Goal: Task Accomplishment & Management: Manage account settings

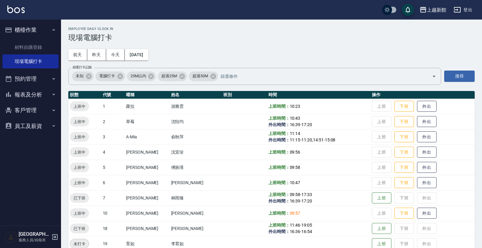
scroll to position [76, 0]
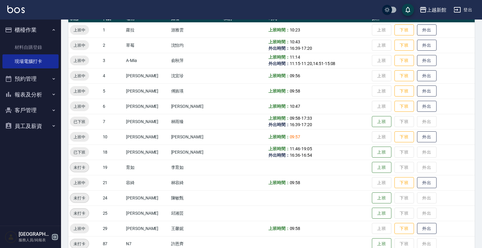
click at [54, 237] on icon "button" at bounding box center [54, 236] width 7 height 7
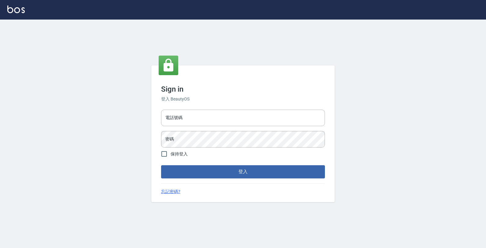
click at [180, 127] on div "電話號碼 電話號碼 密碼 密碼" at bounding box center [242, 128] width 169 height 43
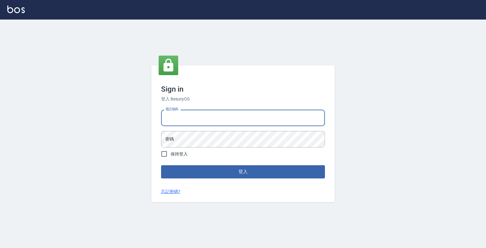
click at [180, 120] on input "電話號碼" at bounding box center [243, 118] width 164 height 16
type input "0974376310"
click at [161, 165] on button "登入" at bounding box center [243, 171] width 164 height 13
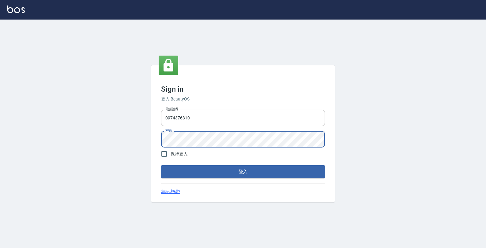
click at [161, 165] on button "登入" at bounding box center [243, 171] width 164 height 13
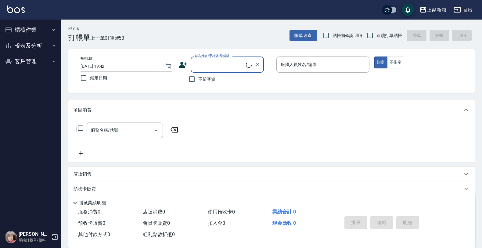
click at [32, 60] on button "客戶管理" at bounding box center [30, 61] width 56 height 16
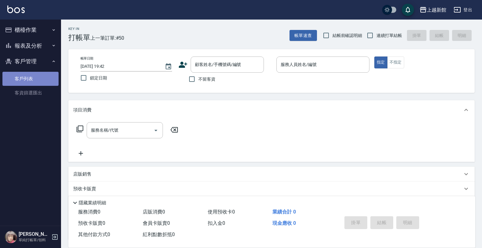
click at [27, 73] on link "客戶列表" at bounding box center [30, 79] width 56 height 14
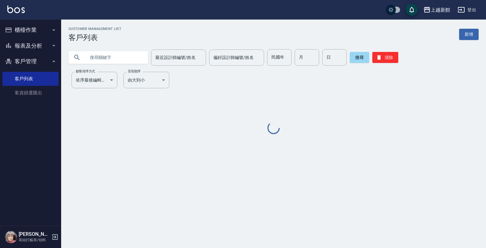
click at [116, 56] on input "text" at bounding box center [114, 57] width 57 height 16
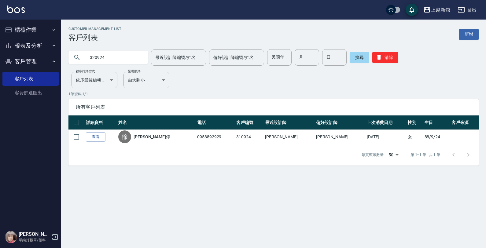
type input "320924"
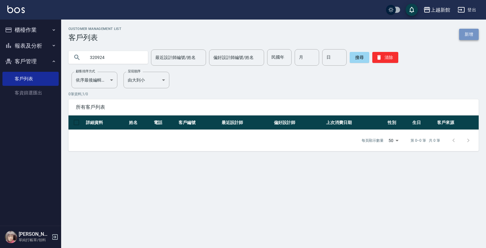
click at [465, 36] on link "新增" at bounding box center [469, 34] width 20 height 11
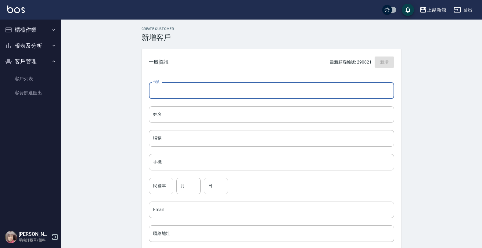
click at [304, 88] on input "代號" at bounding box center [272, 90] width 246 height 16
type input "320924"
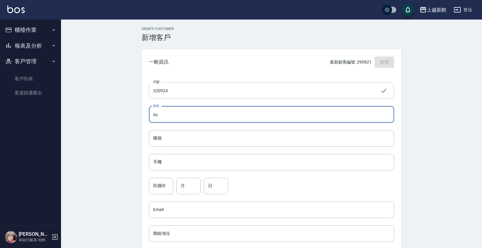
type input "x"
type input "劉沛晴"
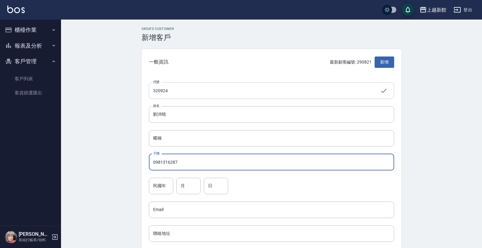
type input "0981316287"
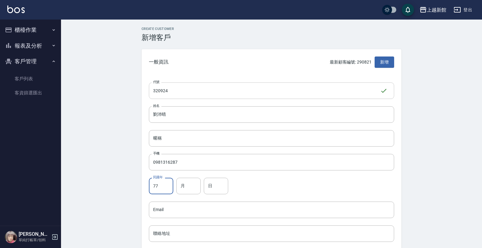
type input "77"
type input "9"
type input "24"
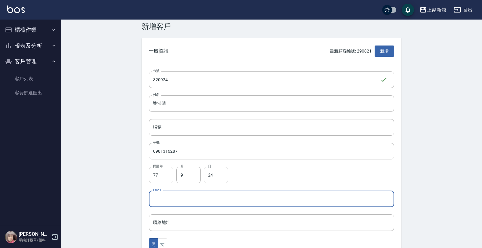
scroll to position [149, 0]
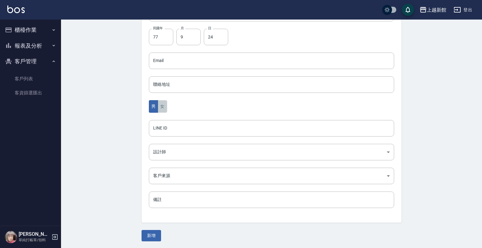
click at [163, 103] on button "女" at bounding box center [162, 106] width 9 height 13
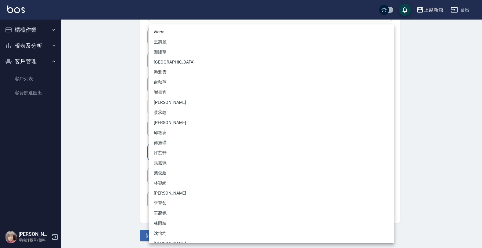
click at [159, 148] on body "上越新館 登出 櫃檯作業 打帳單 帳單列表 掛單列表 現金收支登錄 高階收支登錄 材料自購登錄 每日結帳 排班表 現場電腦打卡 報表及分析 報表目錄 店家日報…" at bounding box center [241, 50] width 482 height 398
click at [160, 140] on li "[PERSON_NAME]" at bounding box center [272, 143] width 246 height 10
type input "1211b317-6865-4b65-8ce4-66e34f8d1fd8"
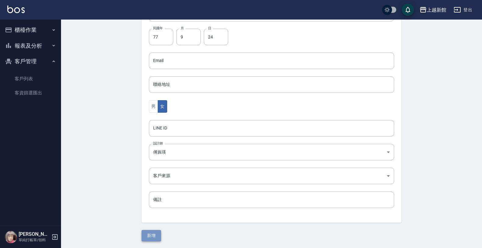
click at [153, 231] on button "新增" at bounding box center [152, 235] width 20 height 11
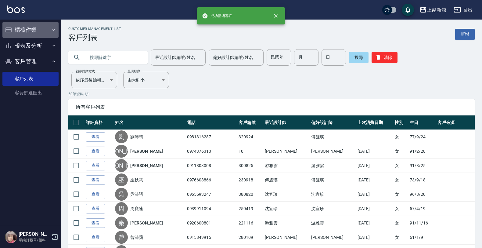
click at [46, 29] on button "櫃檯作業" at bounding box center [30, 30] width 56 height 16
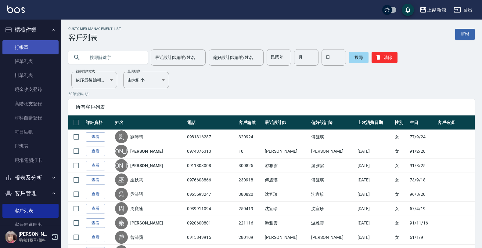
click at [38, 46] on link "打帳單" at bounding box center [30, 47] width 56 height 14
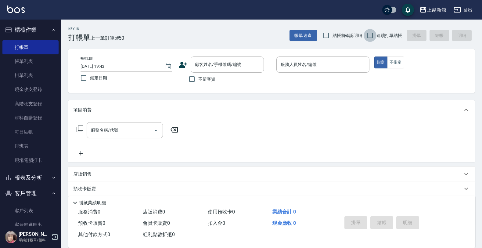
click at [370, 40] on input "連續打單結帳" at bounding box center [370, 35] width 13 height 13
checkbox input "true"
click at [242, 66] on input "顧客姓名/手機號碼/編號" at bounding box center [223, 64] width 59 height 11
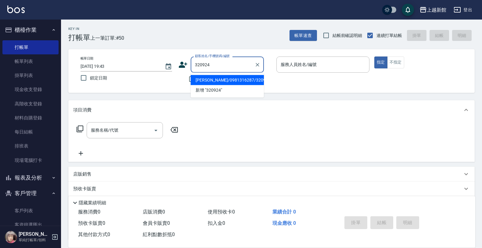
type input "劉沛晴/0981316287/320924"
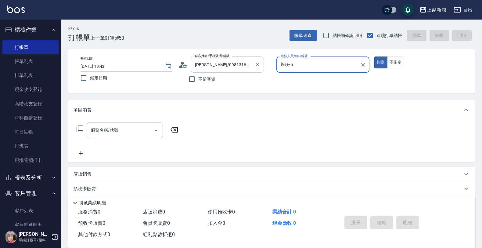
type input "旌瑛-5"
click at [375, 56] on button "指定" at bounding box center [381, 62] width 13 height 12
type button "true"
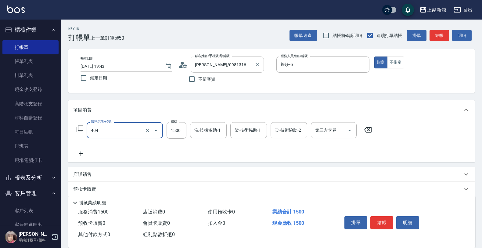
type input "設計染髮(404)"
type input "2299"
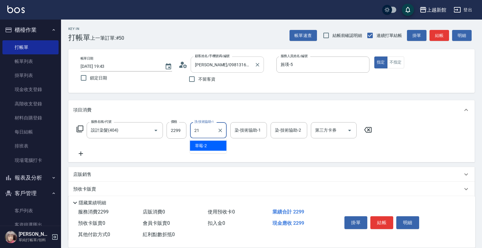
type input "容綺-21"
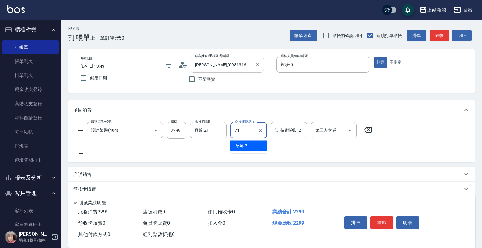
type input "容綺-21"
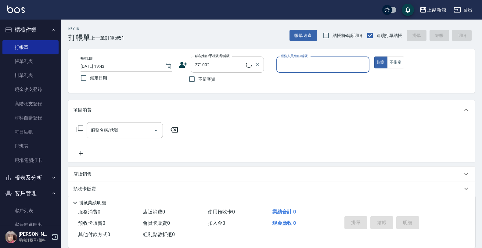
type input "林芸廷/0966621325/271002"
type input "旌瑛-5"
click at [375, 56] on button "指定" at bounding box center [381, 62] width 13 height 12
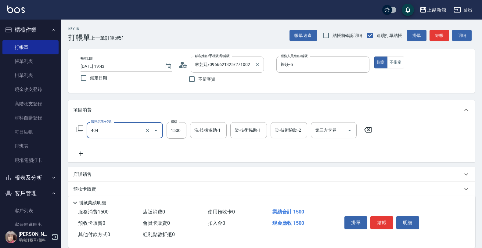
type input "設計染髮(404)"
type input "2000"
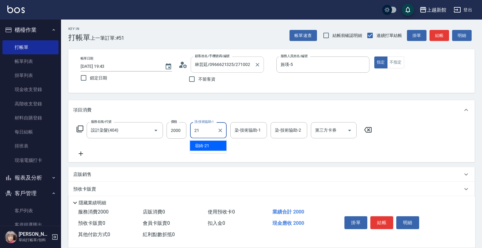
type input "容綺-21"
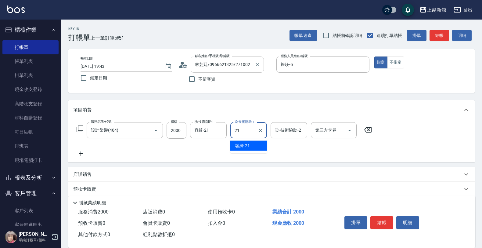
type input "容綺-21"
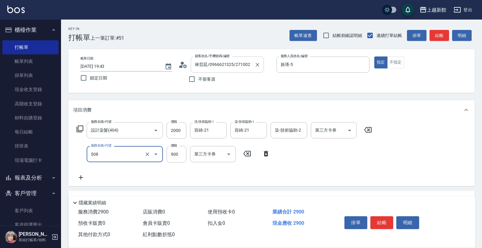
type input "松島再生髮敷護髮(508)"
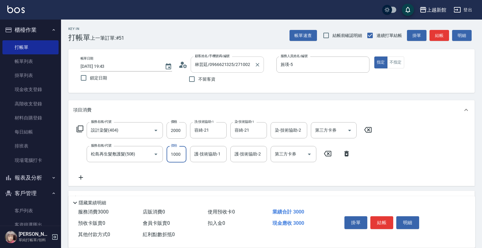
type input "1000"
type input "容綺-21"
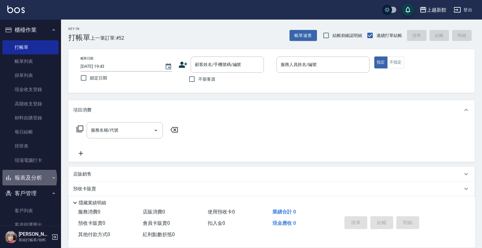
click at [25, 178] on button "報表及分析" at bounding box center [30, 178] width 56 height 16
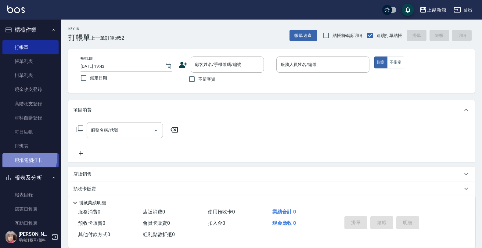
click at [22, 158] on link "現場電腦打卡" at bounding box center [30, 160] width 56 height 14
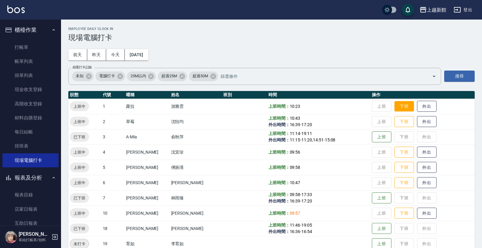
click at [397, 106] on button "下班" at bounding box center [405, 106] width 20 height 11
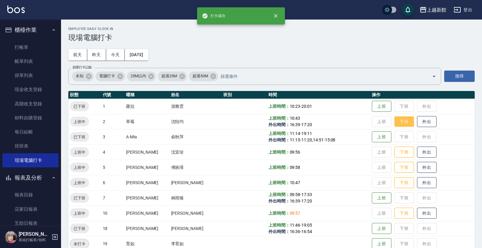
click at [402, 126] on button "下班" at bounding box center [405, 121] width 20 height 11
click at [401, 151] on button "下班" at bounding box center [405, 152] width 20 height 11
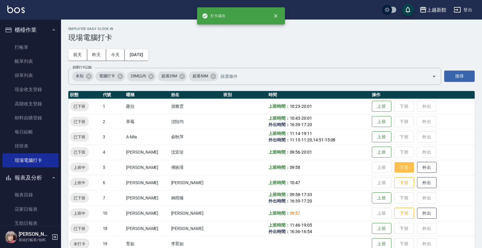
click at [406, 170] on button "下班" at bounding box center [405, 167] width 20 height 11
click at [402, 182] on button "下班" at bounding box center [405, 182] width 20 height 11
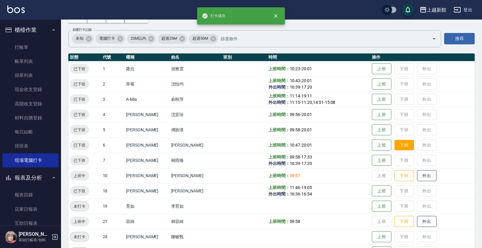
scroll to position [38, 0]
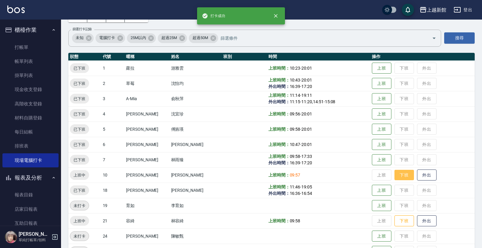
click at [401, 174] on button "下班" at bounding box center [405, 175] width 20 height 11
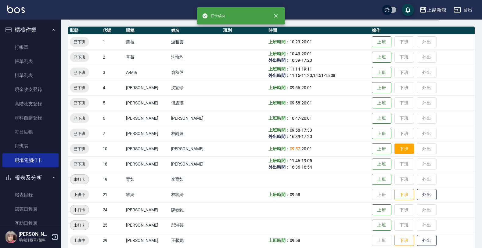
scroll to position [76, 0]
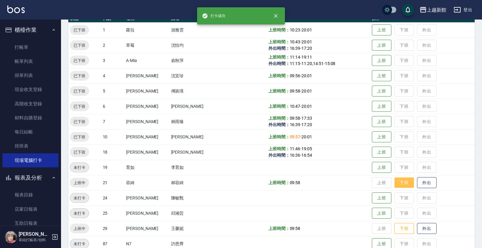
click at [399, 179] on button "下班" at bounding box center [405, 182] width 20 height 11
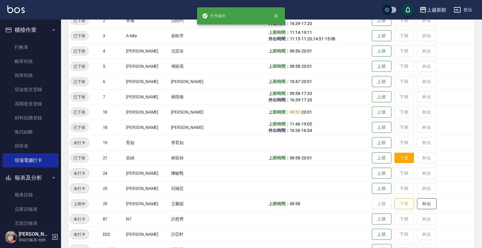
scroll to position [115, 0]
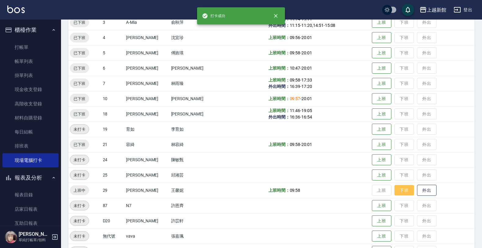
click at [397, 185] on button "下班" at bounding box center [405, 190] width 20 height 11
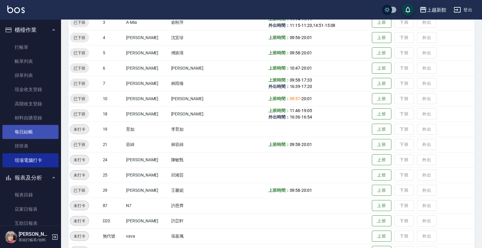
click at [27, 130] on link "每日結帳" at bounding box center [30, 132] width 56 height 14
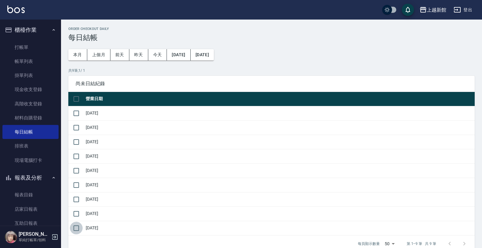
click at [75, 232] on input "checkbox" at bounding box center [76, 228] width 13 height 13
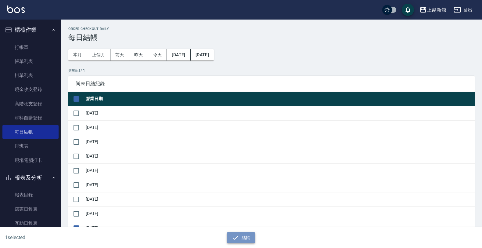
click at [249, 242] on button "結帳" at bounding box center [241, 237] width 28 height 11
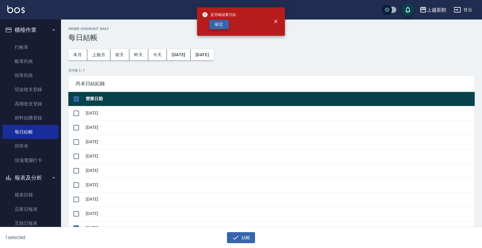
click at [211, 24] on button "確定" at bounding box center [219, 24] width 20 height 9
checkbox input "false"
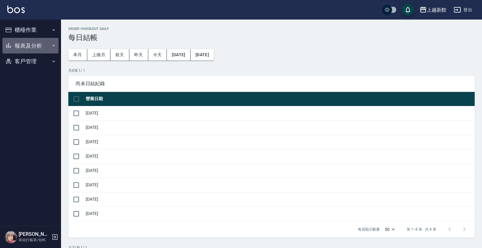
drag, startPoint x: 31, startPoint y: 48, endPoint x: 31, endPoint y: 71, distance: 22.3
click at [31, 49] on button "報表及分析" at bounding box center [30, 46] width 56 height 16
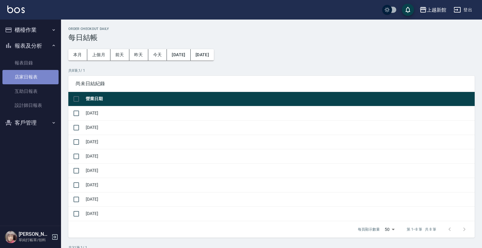
click at [34, 78] on link "店家日報表" at bounding box center [30, 77] width 56 height 14
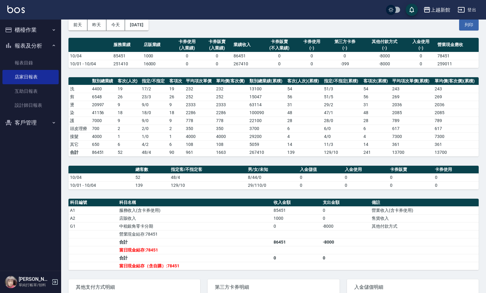
scroll to position [31, 0]
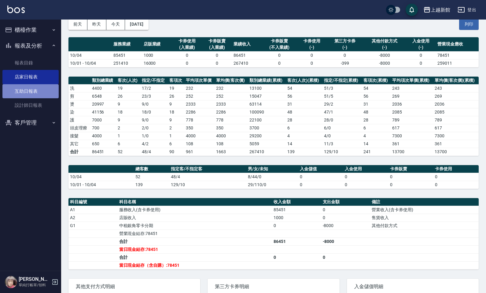
click at [25, 86] on link "互助日報表" at bounding box center [30, 91] width 56 height 14
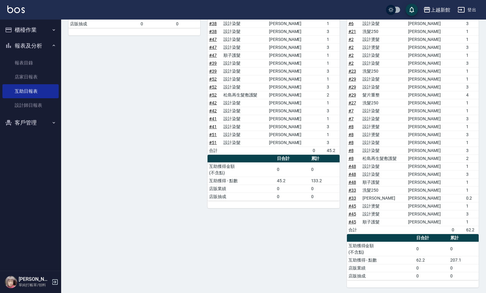
scroll to position [469, 0]
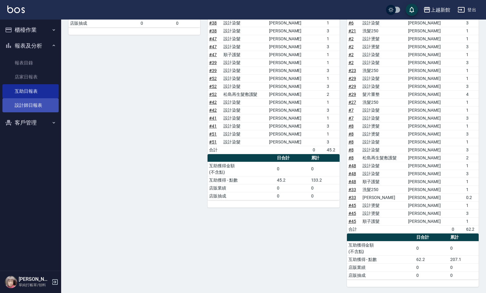
click at [30, 104] on link "設計師日報表" at bounding box center [30, 105] width 56 height 14
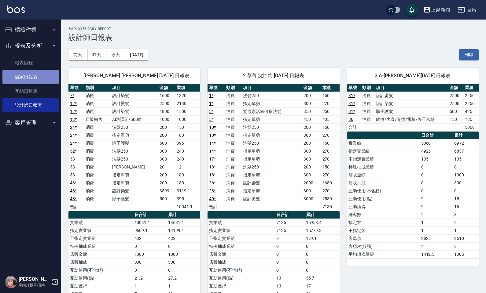
click at [27, 75] on link "店家日報表" at bounding box center [30, 77] width 56 height 14
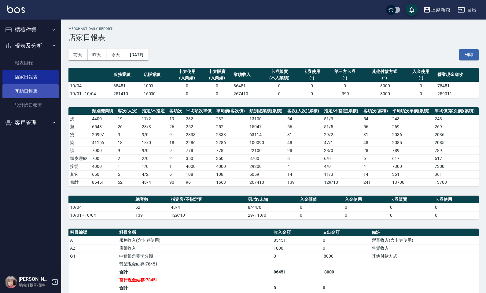
click at [38, 85] on link "互助日報表" at bounding box center [30, 91] width 56 height 14
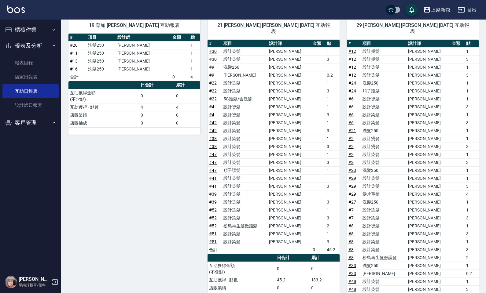
scroll to position [469, 0]
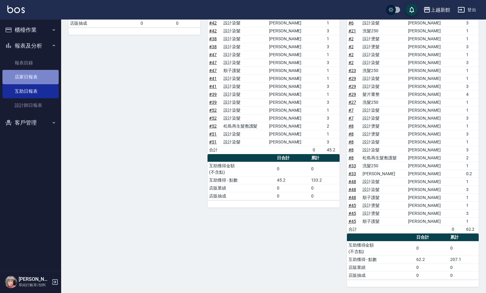
click at [33, 74] on link "店家日報表" at bounding box center [30, 77] width 56 height 14
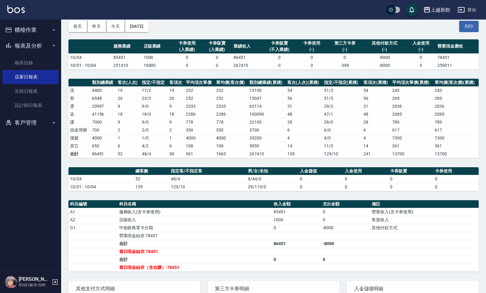
scroll to position [34, 0]
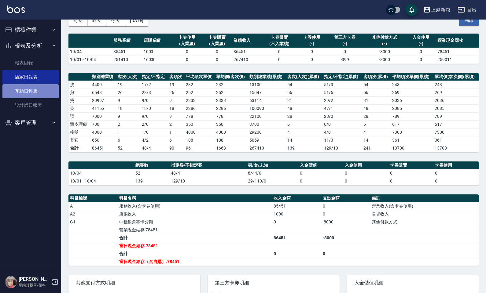
click at [24, 88] on link "互助日報表" at bounding box center [30, 91] width 56 height 14
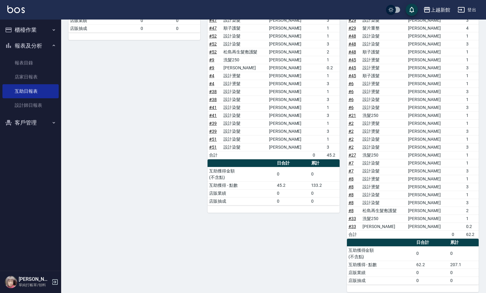
scroll to position [469, 0]
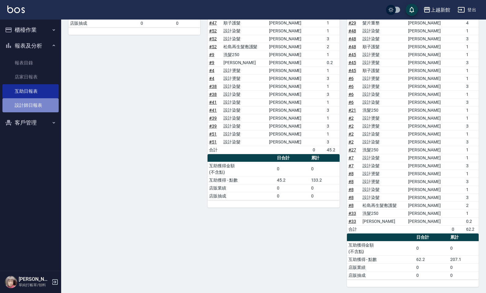
click at [37, 107] on link "設計師日報表" at bounding box center [30, 105] width 56 height 14
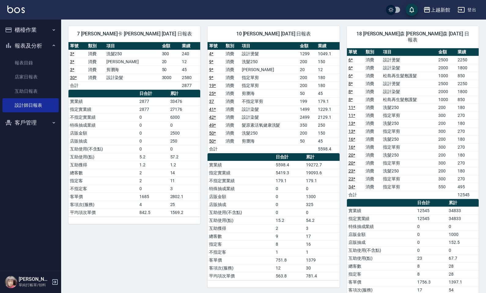
scroll to position [588, 0]
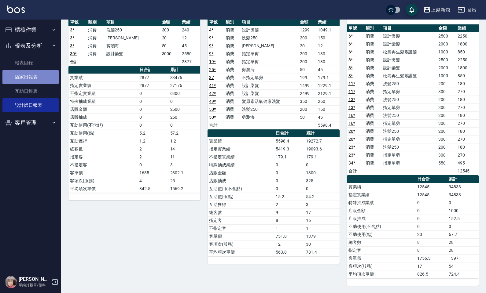
click at [46, 83] on link "店家日報表" at bounding box center [30, 77] width 56 height 14
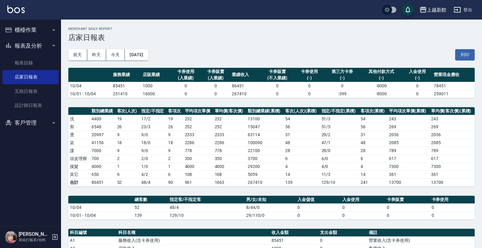
click at [53, 236] on icon "button" at bounding box center [54, 236] width 7 height 7
